Goal: Information Seeking & Learning: Learn about a topic

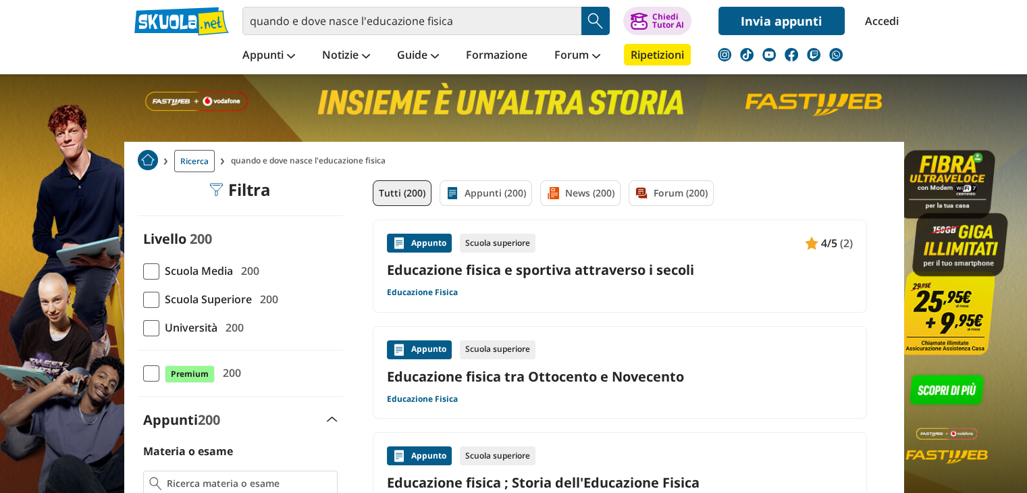
click at [159, 321] on span "Università" at bounding box center [188, 328] width 58 height 18
click at [143, 327] on input "Università 200" at bounding box center [143, 327] width 0 height 0
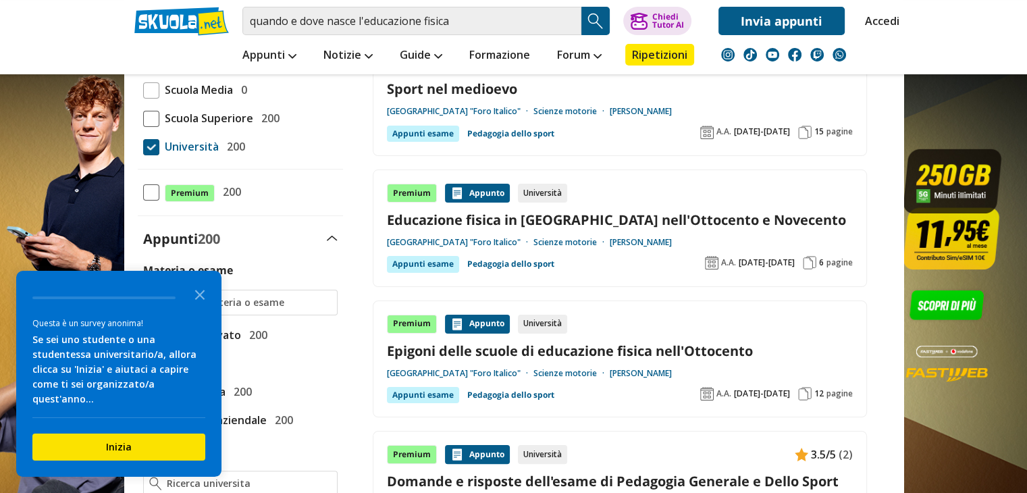
scroll to position [188, 0]
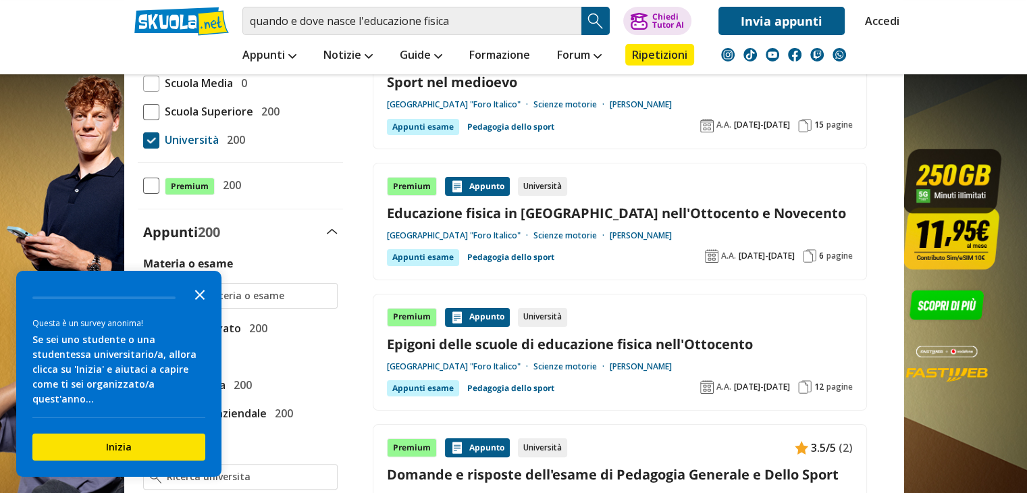
click at [197, 303] on icon "Close the survey" at bounding box center [199, 293] width 27 height 27
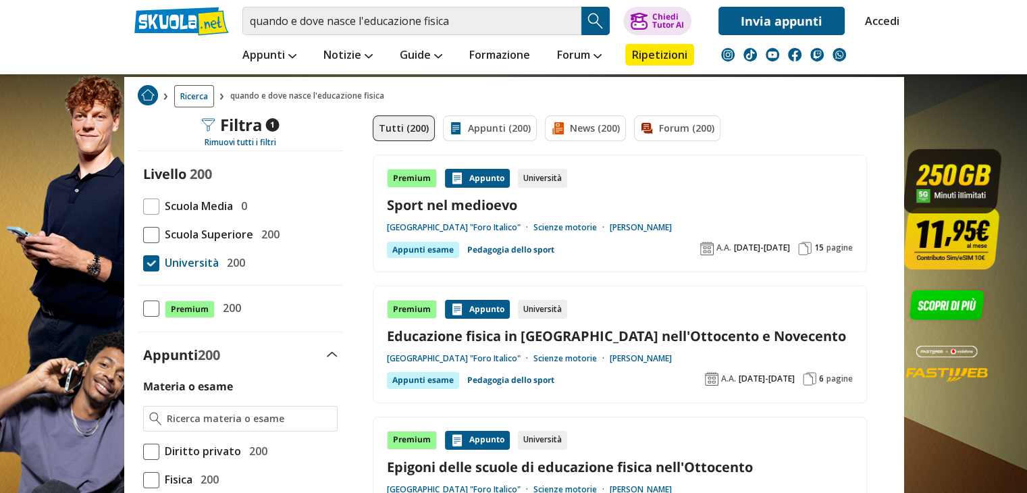
scroll to position [61, 0]
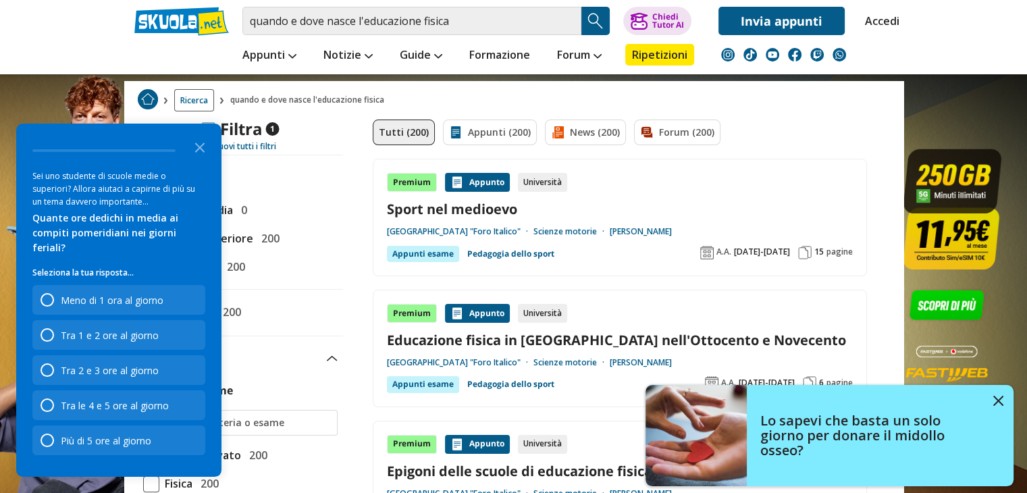
click at [412, 127] on link "Tutti (200)" at bounding box center [404, 132] width 62 height 26
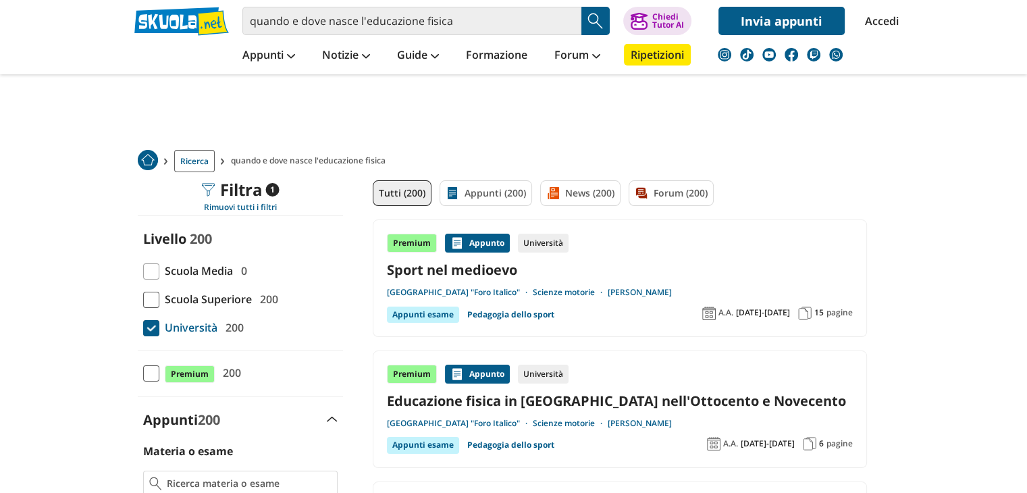
click at [455, 275] on link "Sport nel medioevo" at bounding box center [620, 270] width 466 height 18
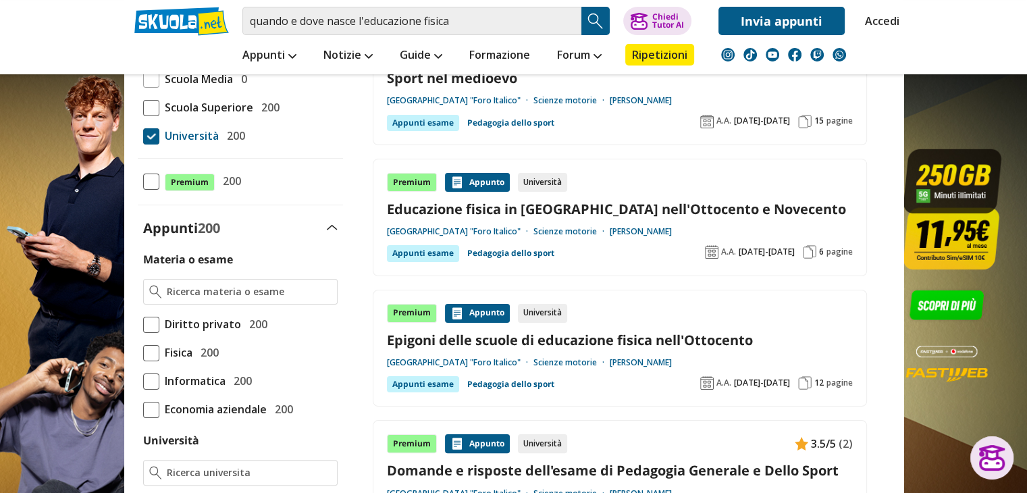
scroll to position [192, 0]
click at [495, 212] on link "Educazione fisica in [GEOGRAPHIC_DATA] nell'Ottocento e Novecento" at bounding box center [620, 209] width 466 height 18
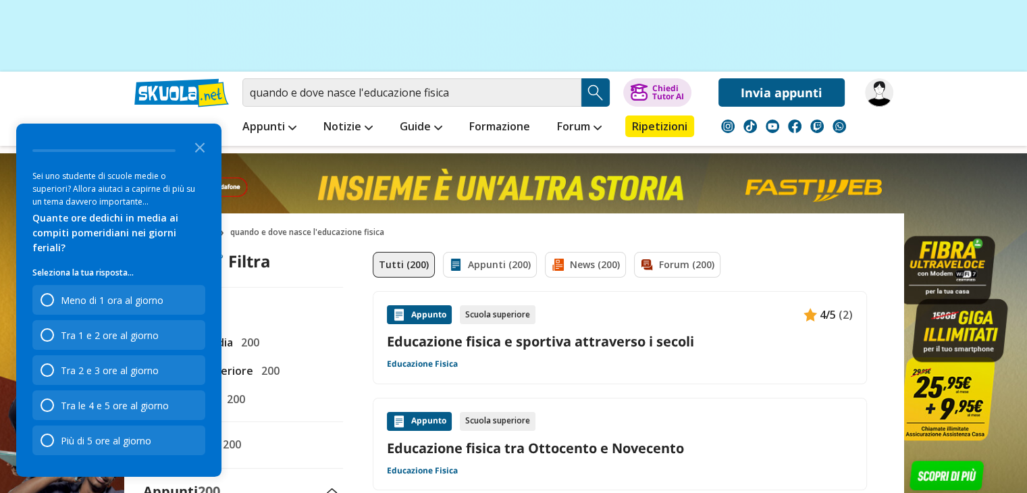
scroll to position [138, 0]
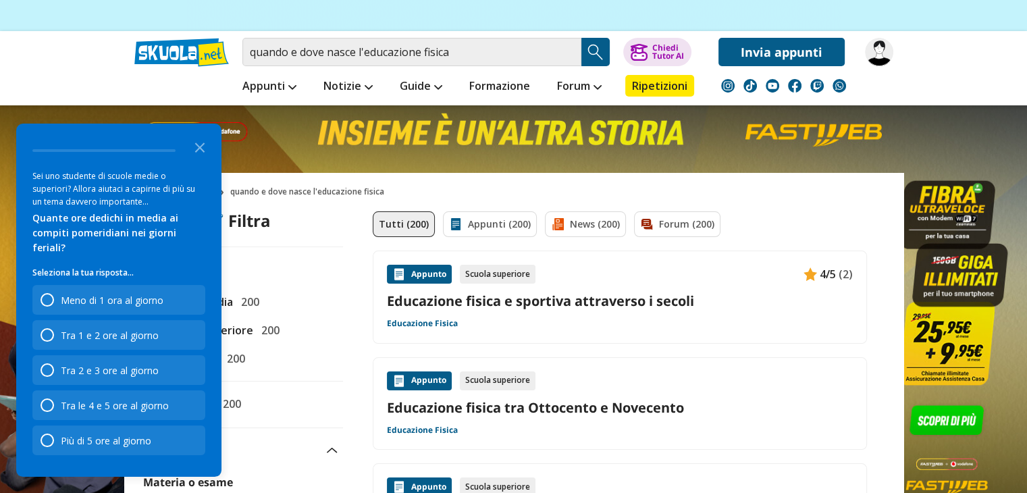
click at [499, 299] on link "Educazione fisica e sportiva attraverso i secoli" at bounding box center [620, 301] width 466 height 18
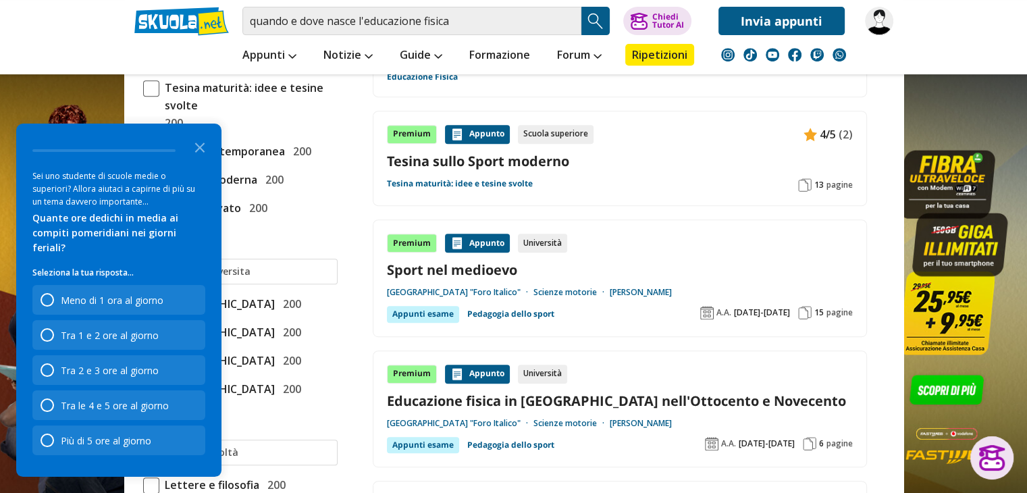
scroll to position [602, 0]
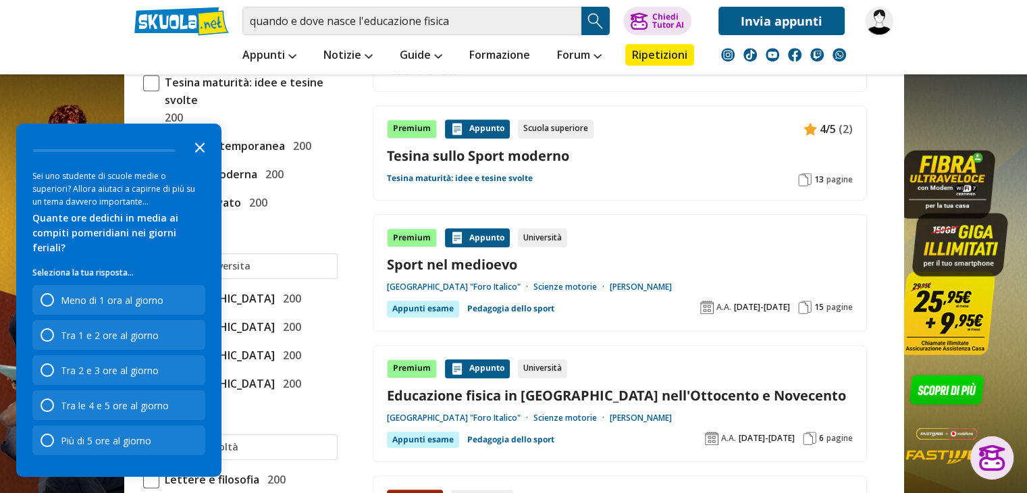
click at [194, 160] on icon "Close the survey" at bounding box center [199, 146] width 27 height 27
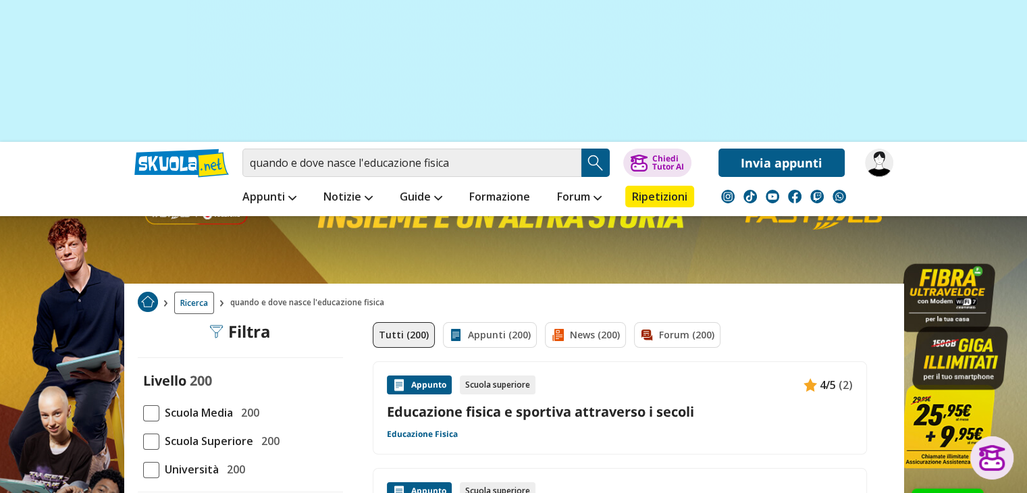
scroll to position [0, 0]
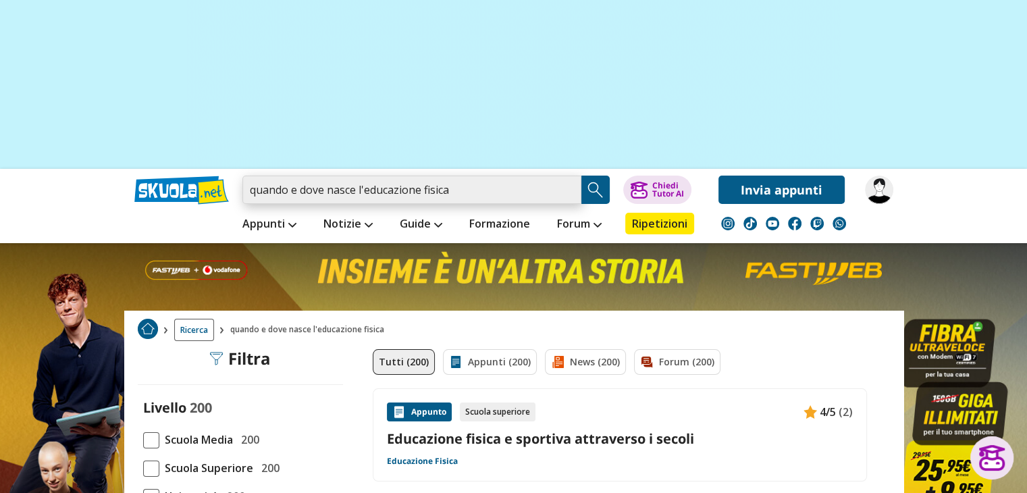
drag, startPoint x: 459, startPoint y: 194, endPoint x: 246, endPoint y: 182, distance: 213.7
click at [246, 182] on input "quando e dove nasce l'educazione fisica" at bounding box center [411, 190] width 339 height 28
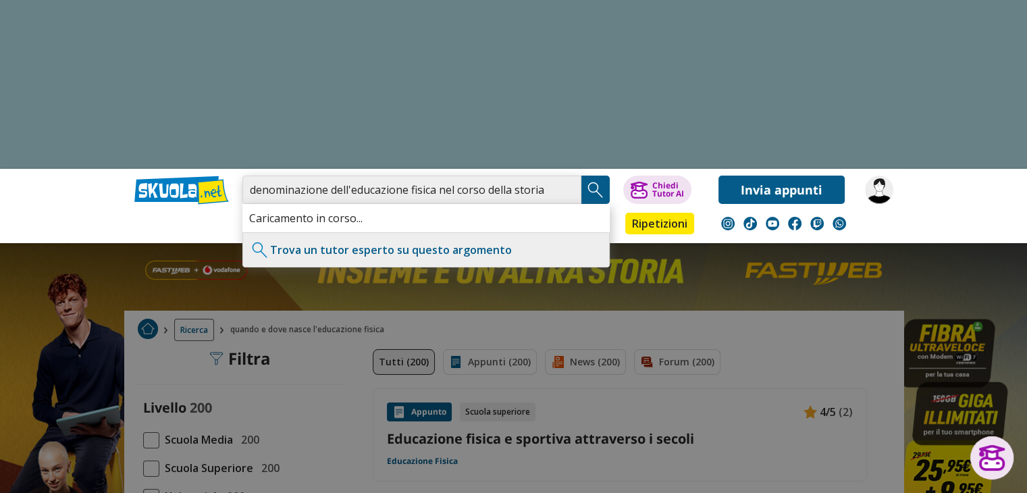
type input "denominazione dell'educazione fisica nel corso della storia"
click at [602, 192] on img "Search Button" at bounding box center [595, 190] width 20 height 20
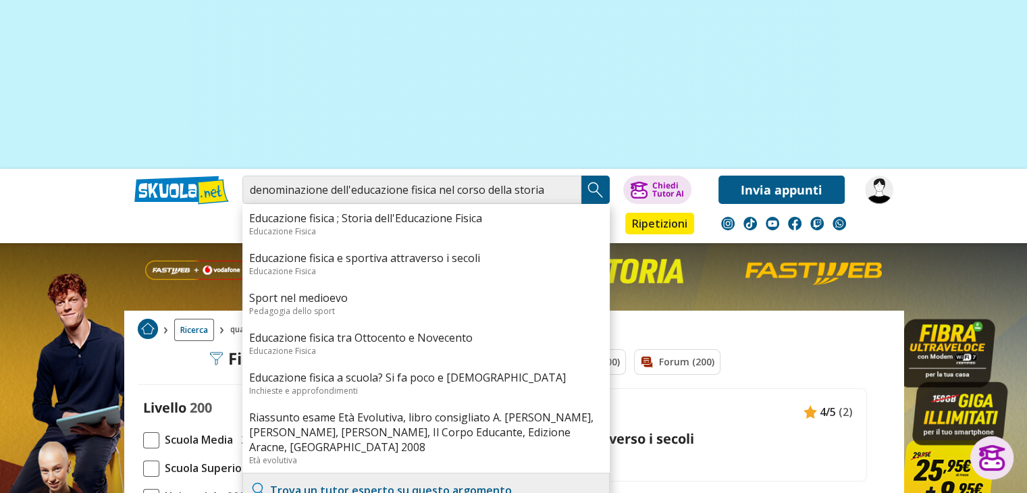
click at [599, 190] on img "Search Button" at bounding box center [595, 190] width 20 height 20
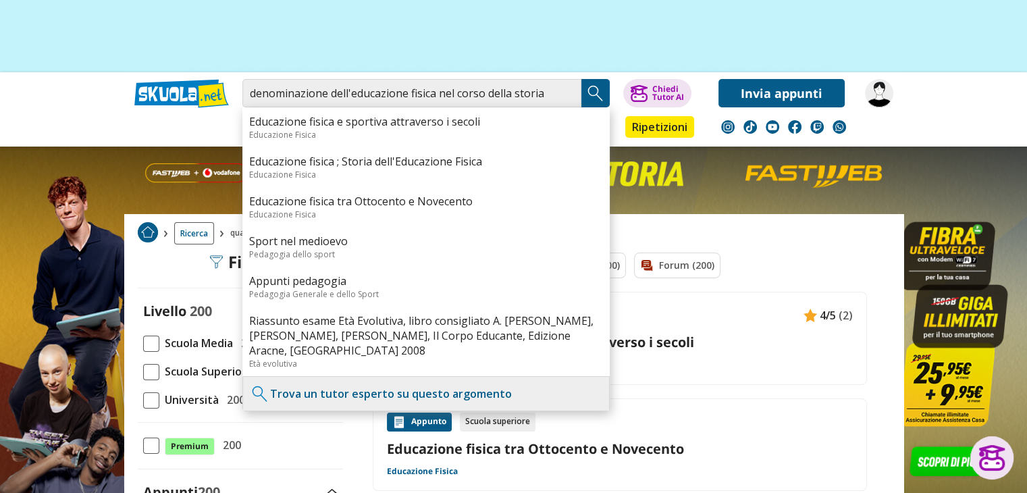
scroll to position [97, 0]
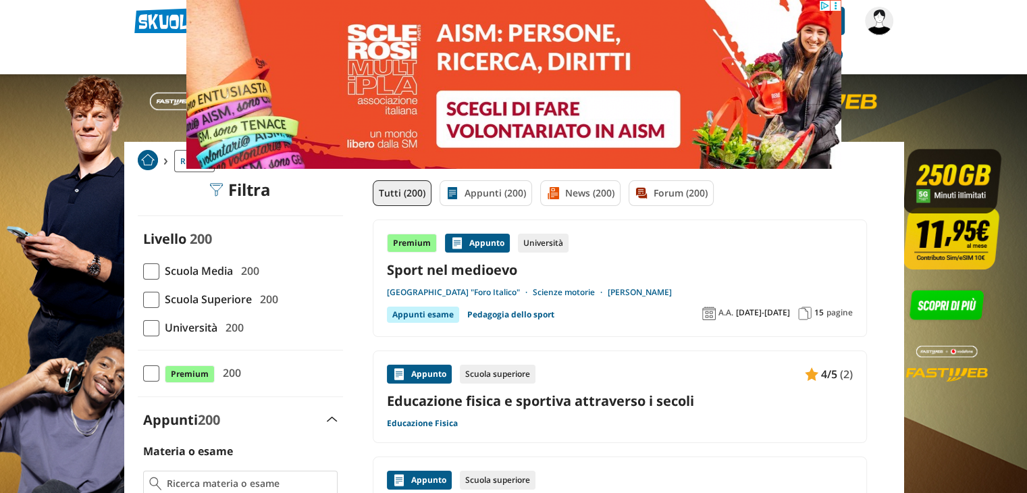
click at [537, 403] on link "Educazione fisica e sportiva attraverso i secoli" at bounding box center [620, 401] width 466 height 18
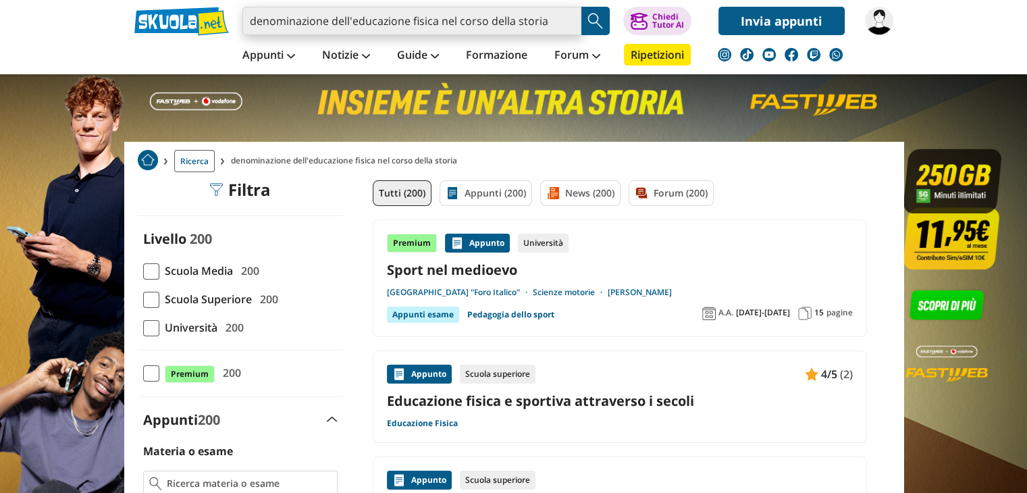
click at [560, 22] on input "denominazione dell'educazione fisica nel corso della storia" at bounding box center [411, 21] width 339 height 28
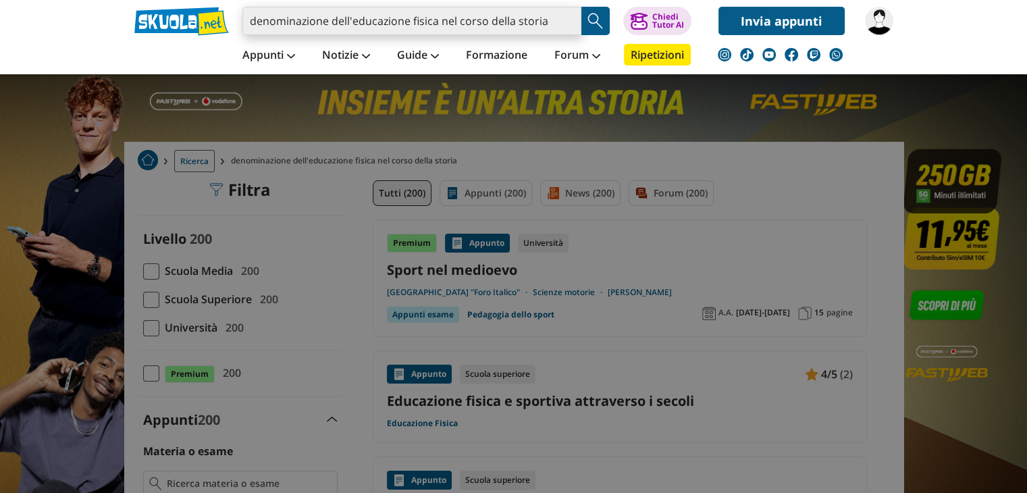
click at [564, 22] on input "denominazione dell'educazione fisica nel corso della storia" at bounding box center [411, 21] width 339 height 28
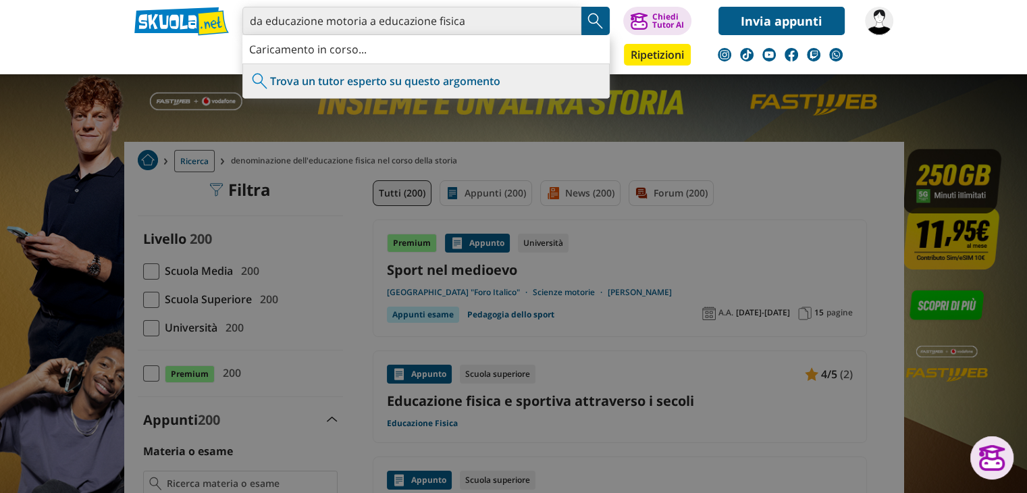
type input "da educazione motoria a educazione fisica"
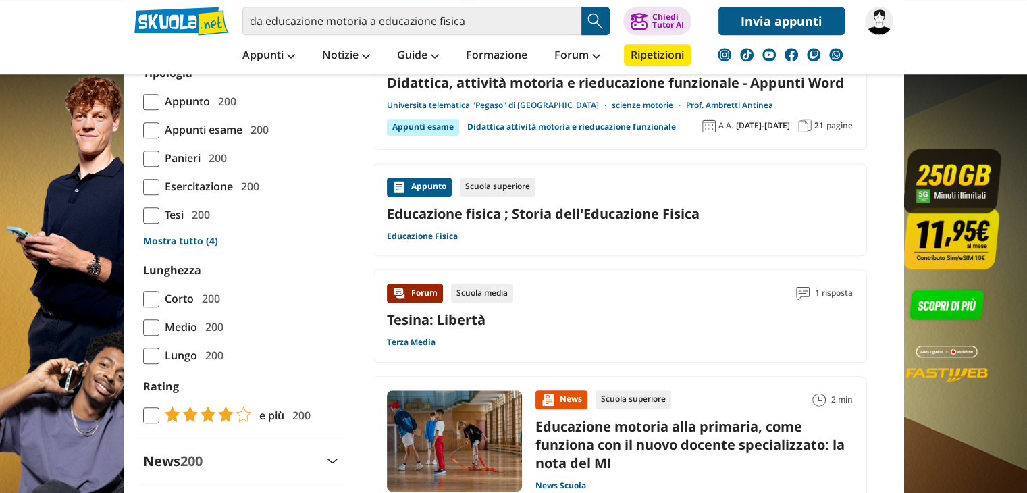
scroll to position [1207, 0]
click at [558, 217] on link "Educazione fisica ; Storia dell'Educazione Fisica" at bounding box center [620, 214] width 466 height 18
